Goal: Check status: Check status

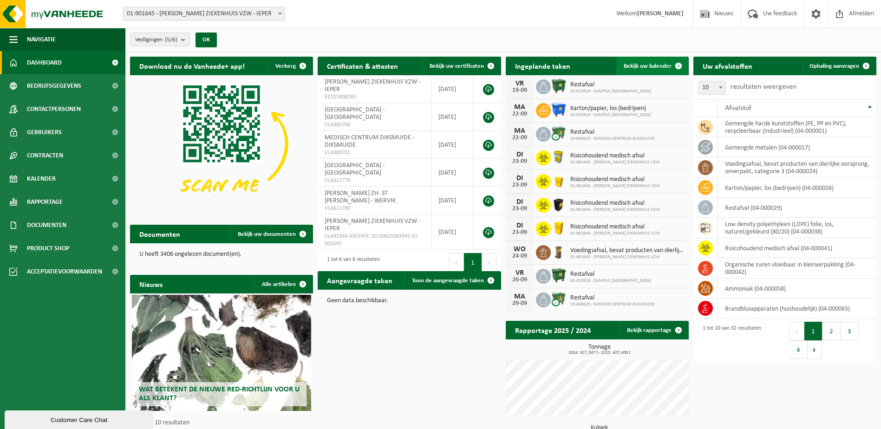
click at [655, 66] on span "Bekijk uw kalender" at bounding box center [648, 66] width 48 height 6
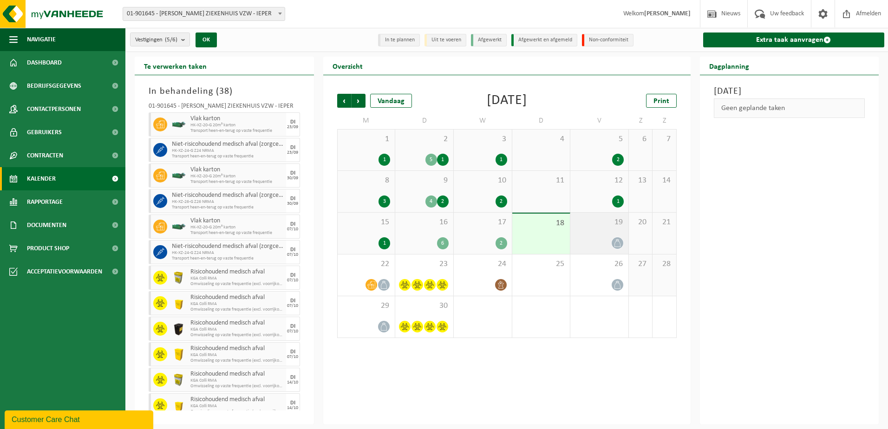
click at [595, 232] on div "19" at bounding box center [600, 233] width 58 height 41
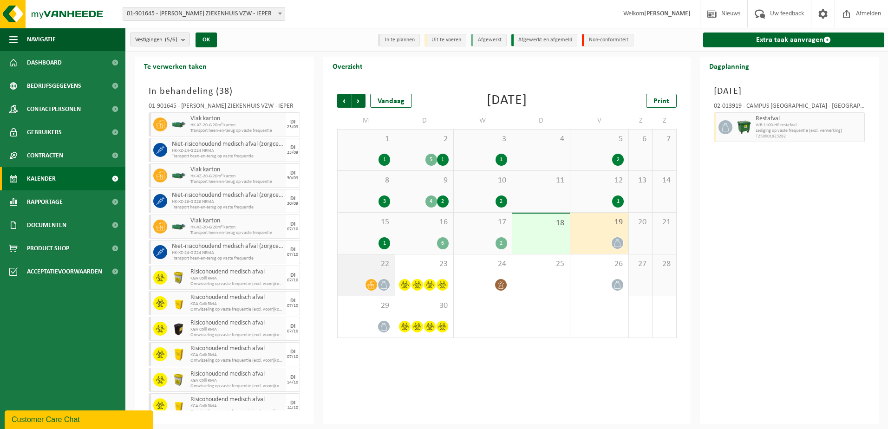
click at [360, 270] on div "22" at bounding box center [367, 275] width 58 height 41
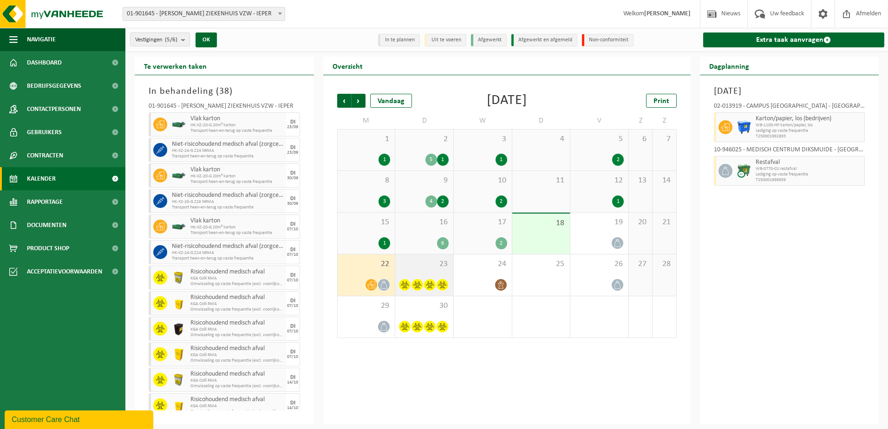
click at [418, 266] on span "23" at bounding box center [424, 264] width 49 height 10
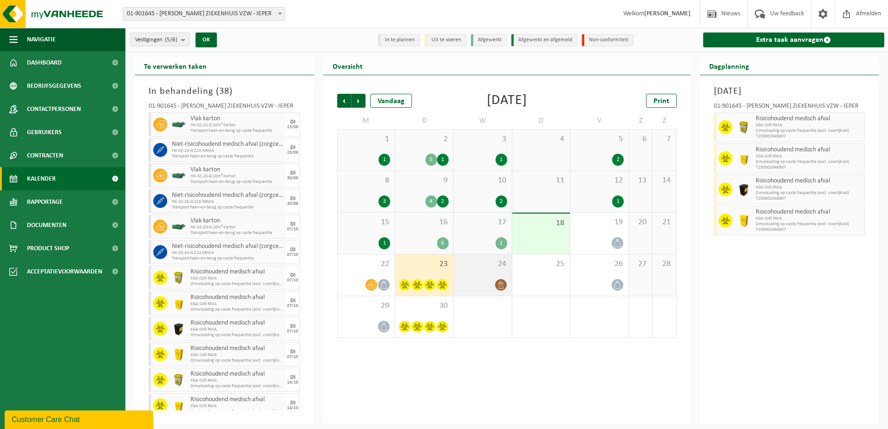
click at [482, 269] on span "24" at bounding box center [483, 264] width 49 height 10
